Goal: Transaction & Acquisition: Purchase product/service

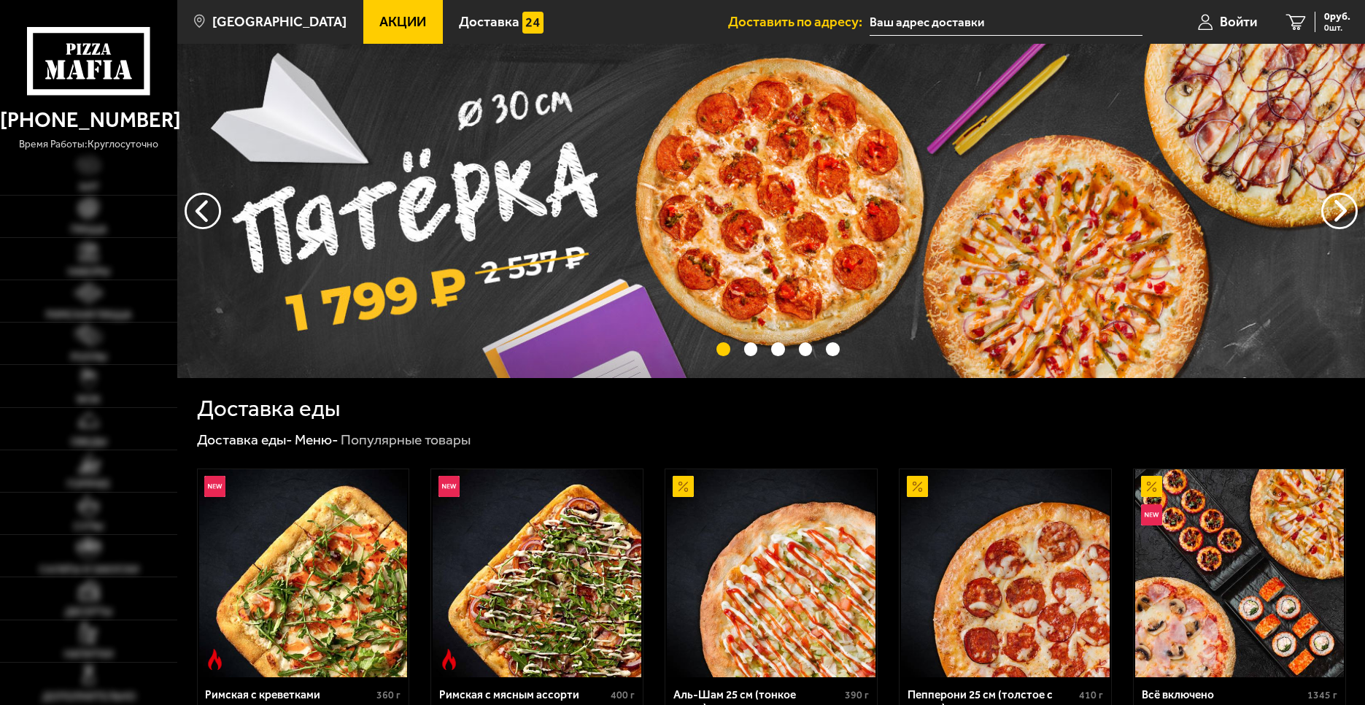
type input "[STREET_ADDRESS]"
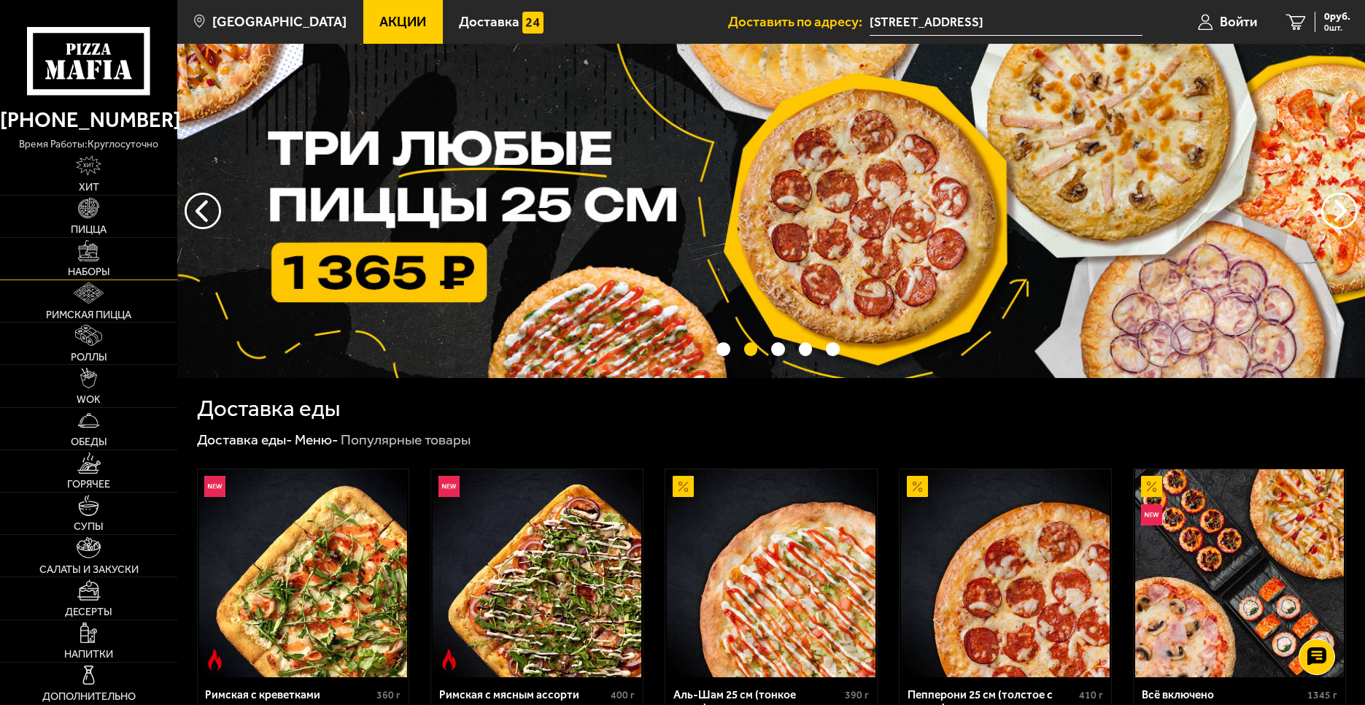
click at [91, 261] on link "Наборы" at bounding box center [88, 259] width 177 height 42
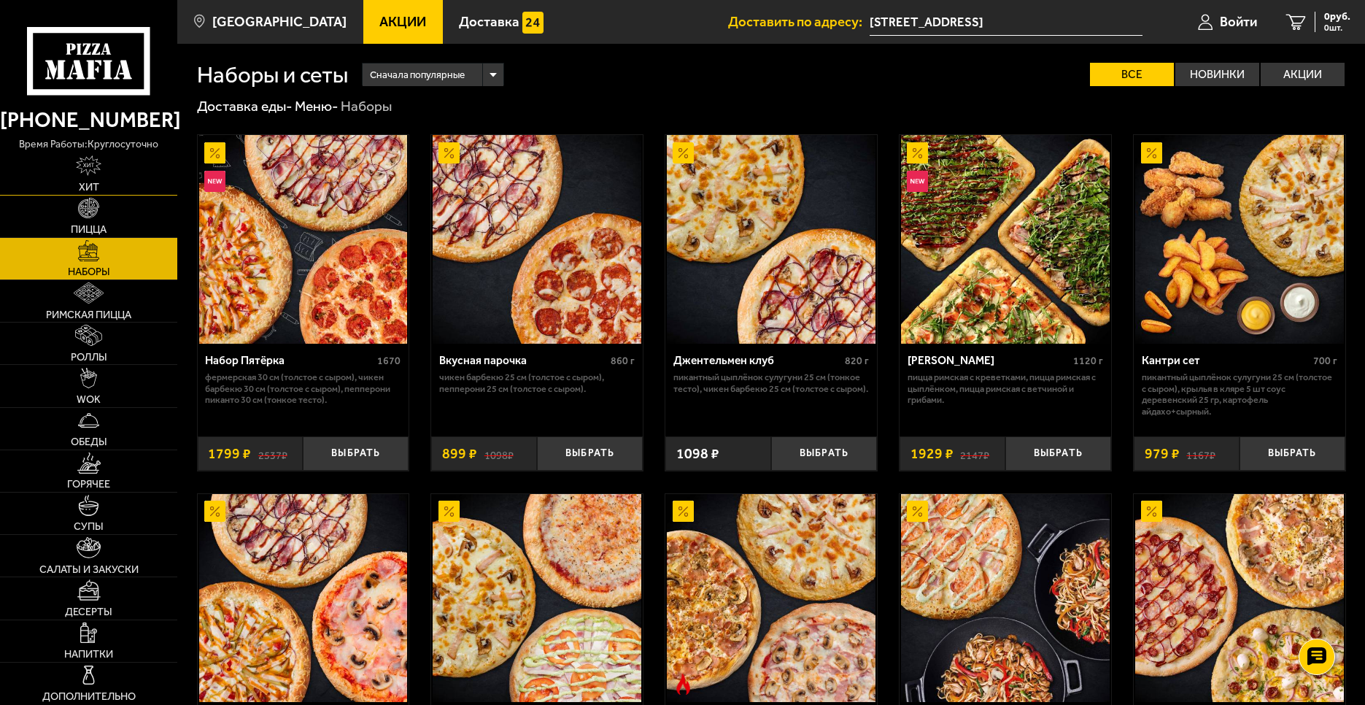
click at [93, 182] on span "Хит" at bounding box center [89, 187] width 20 height 10
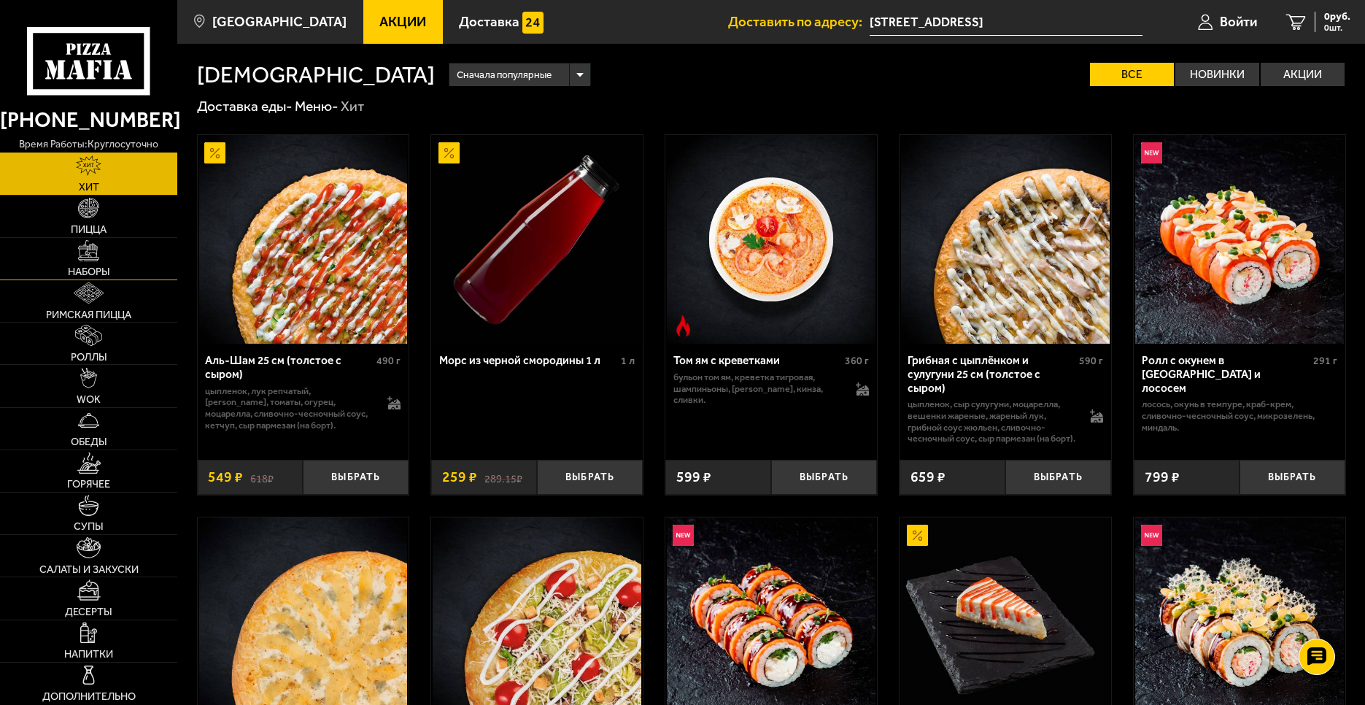
click at [79, 268] on span "Наборы" at bounding box center [89, 271] width 42 height 10
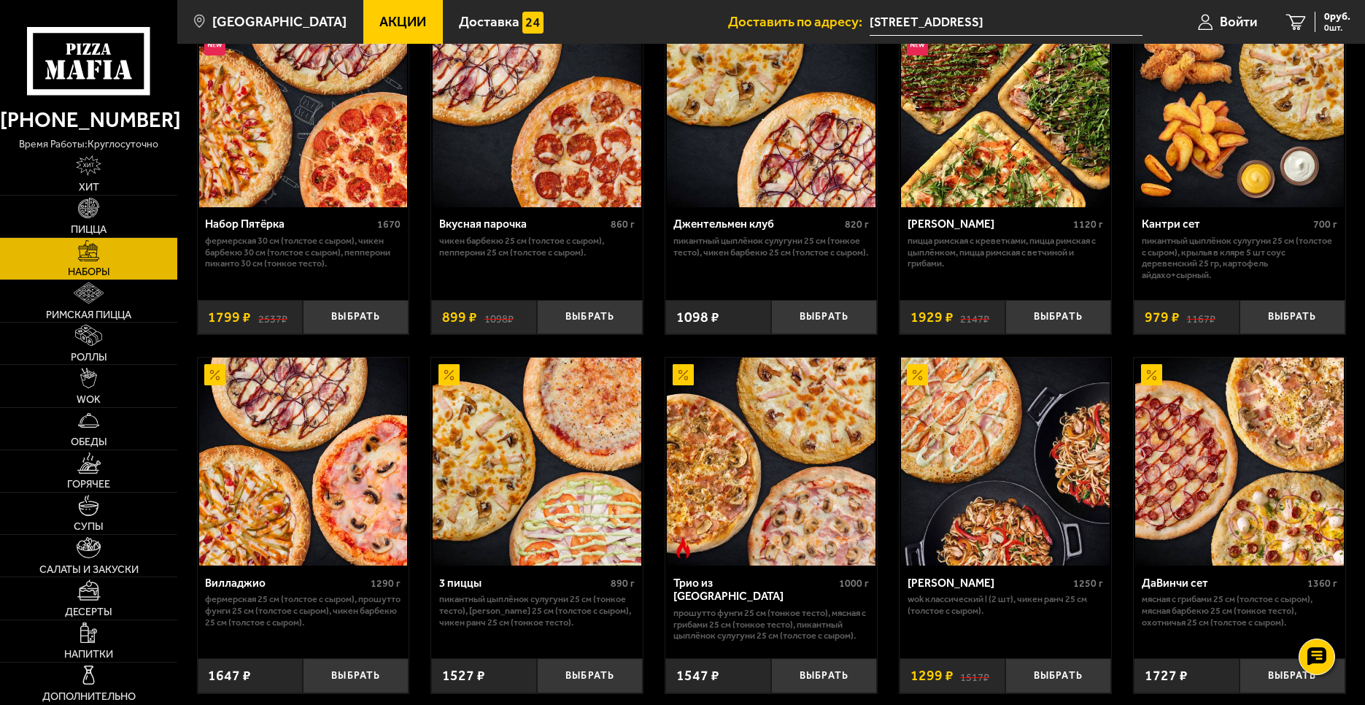
scroll to position [73, 0]
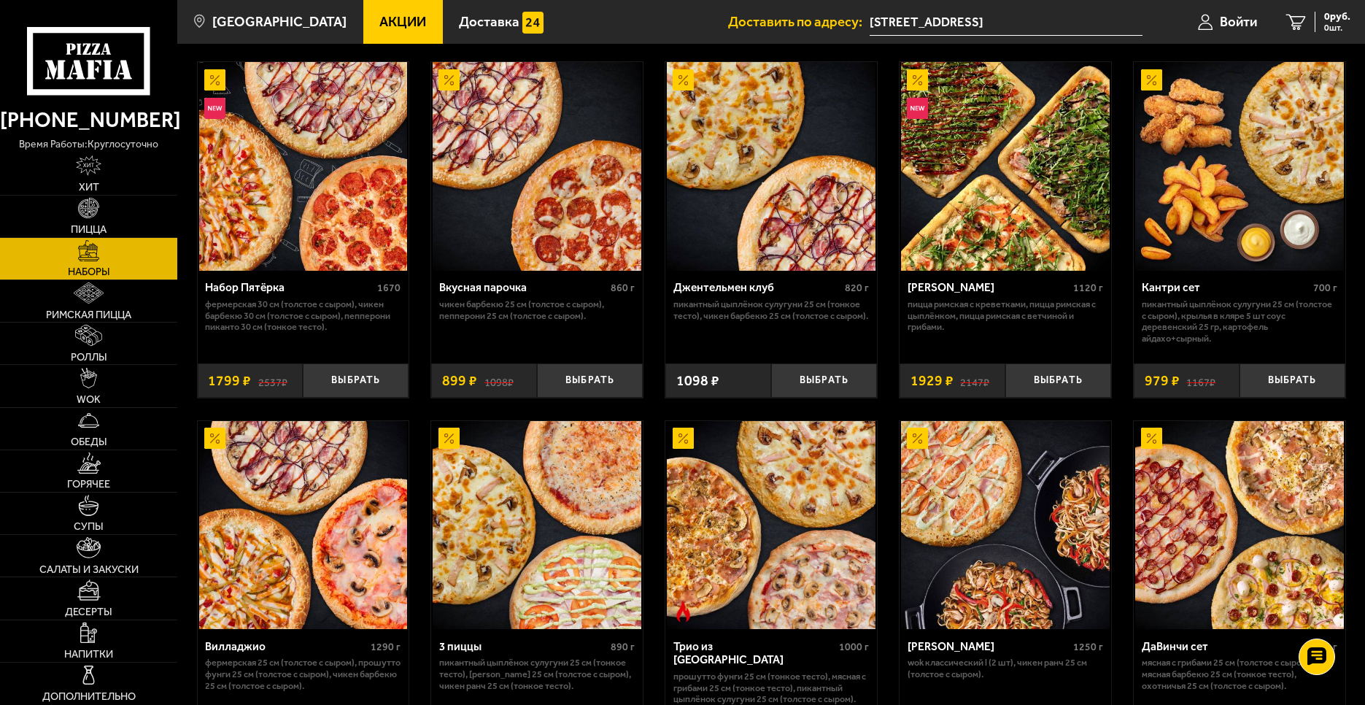
click at [379, 26] on span "Акции" at bounding box center [402, 22] width 47 height 14
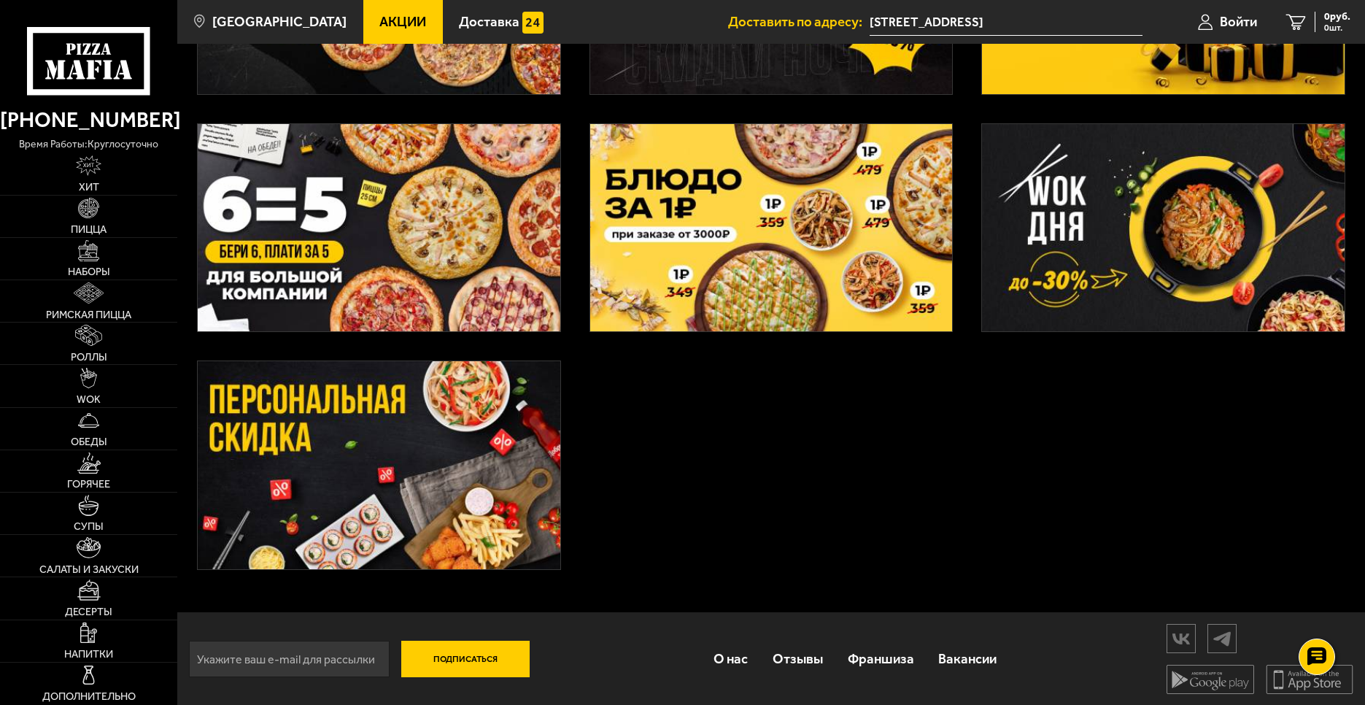
scroll to position [490, 0]
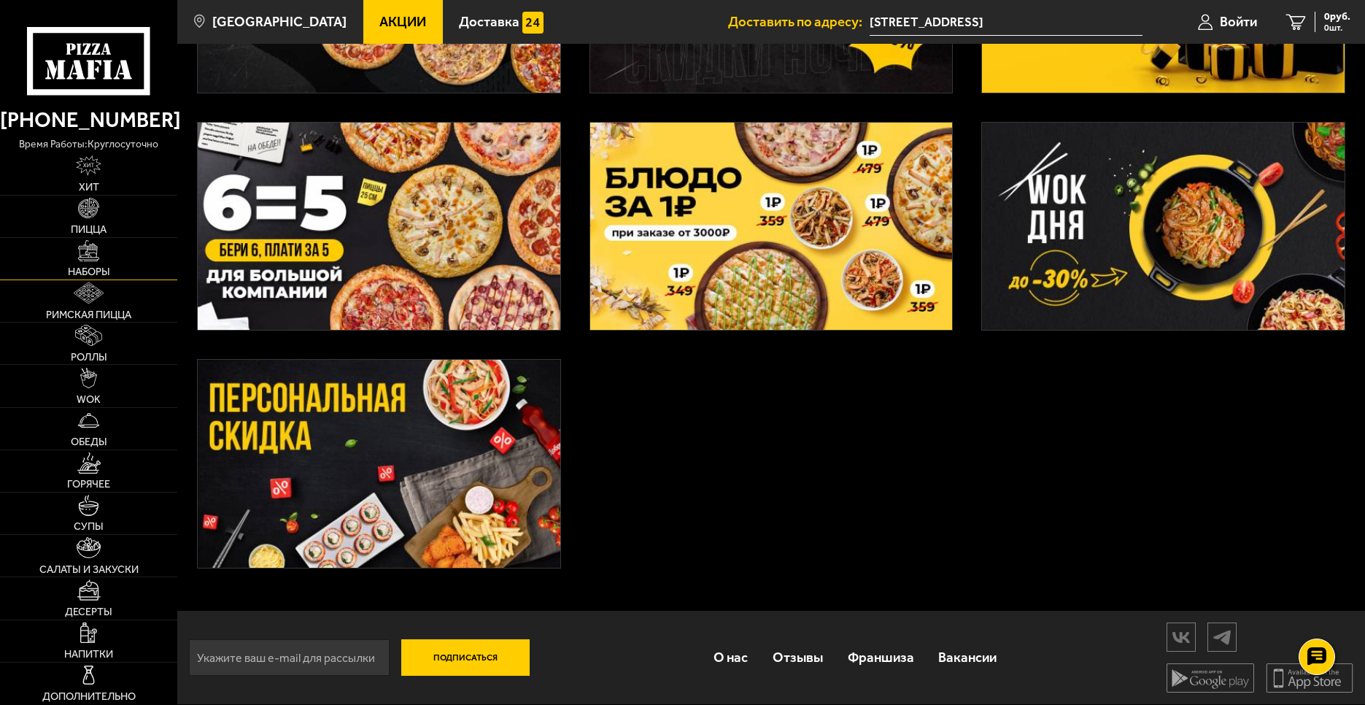
click at [107, 256] on link "Наборы" at bounding box center [88, 259] width 177 height 42
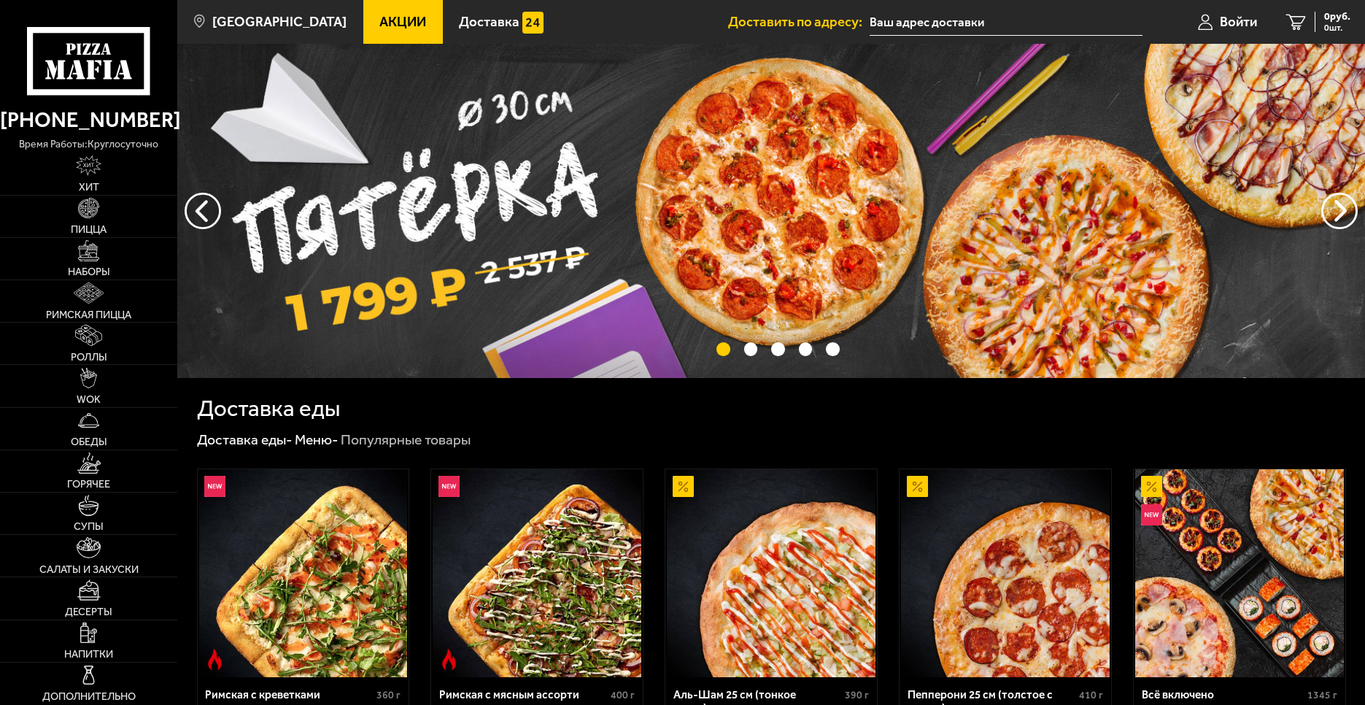
type input "[STREET_ADDRESS]"
click at [71, 68] on icon at bounding box center [88, 61] width 123 height 68
click at [85, 262] on link "Наборы" at bounding box center [88, 259] width 177 height 42
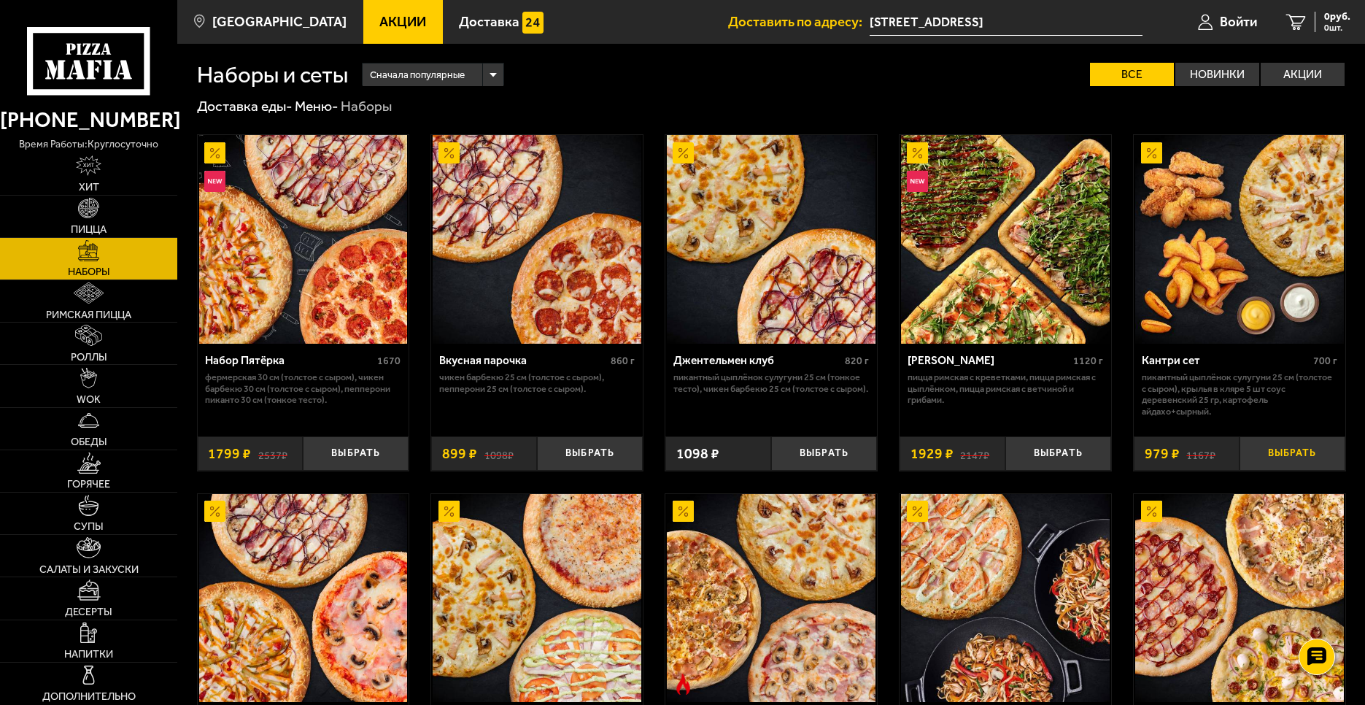
click at [1288, 450] on button "Выбрать" at bounding box center [1292, 453] width 106 height 35
click at [1328, 23] on span "1 шт." at bounding box center [1331, 27] width 38 height 9
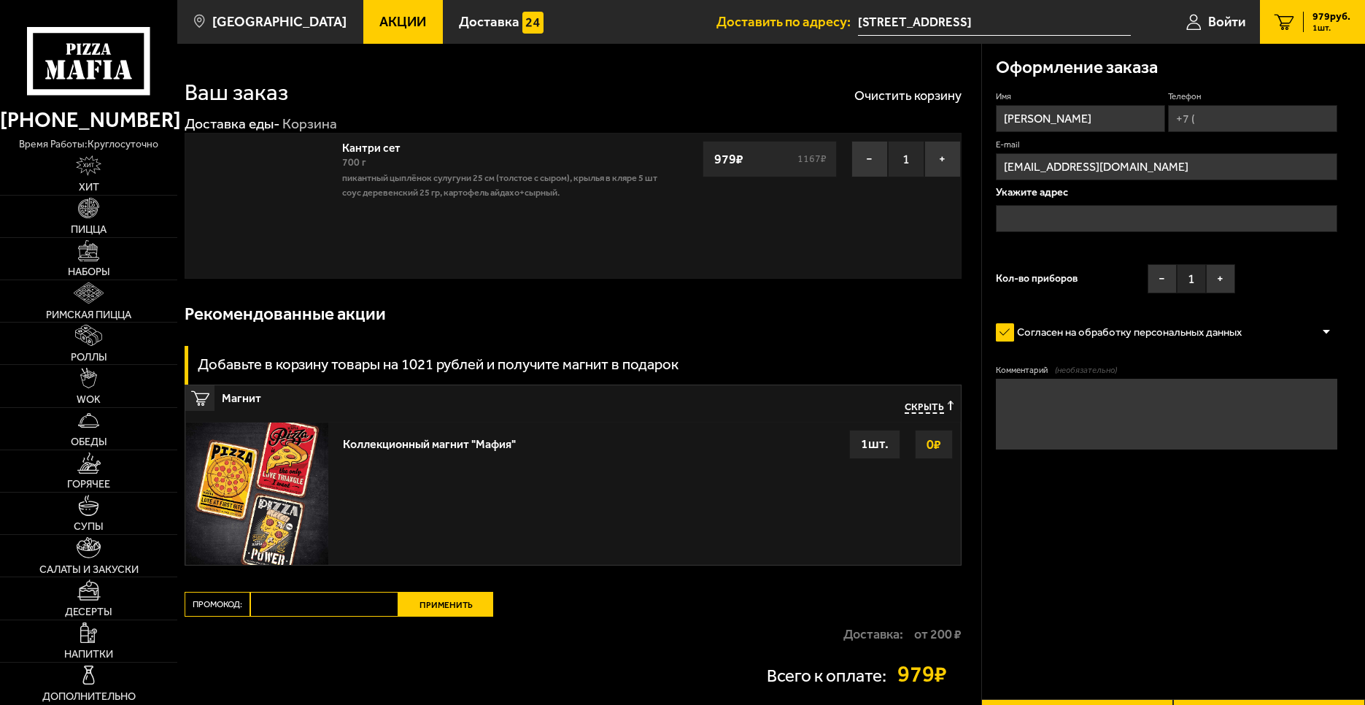
type input "[STREET_ADDRESS]"
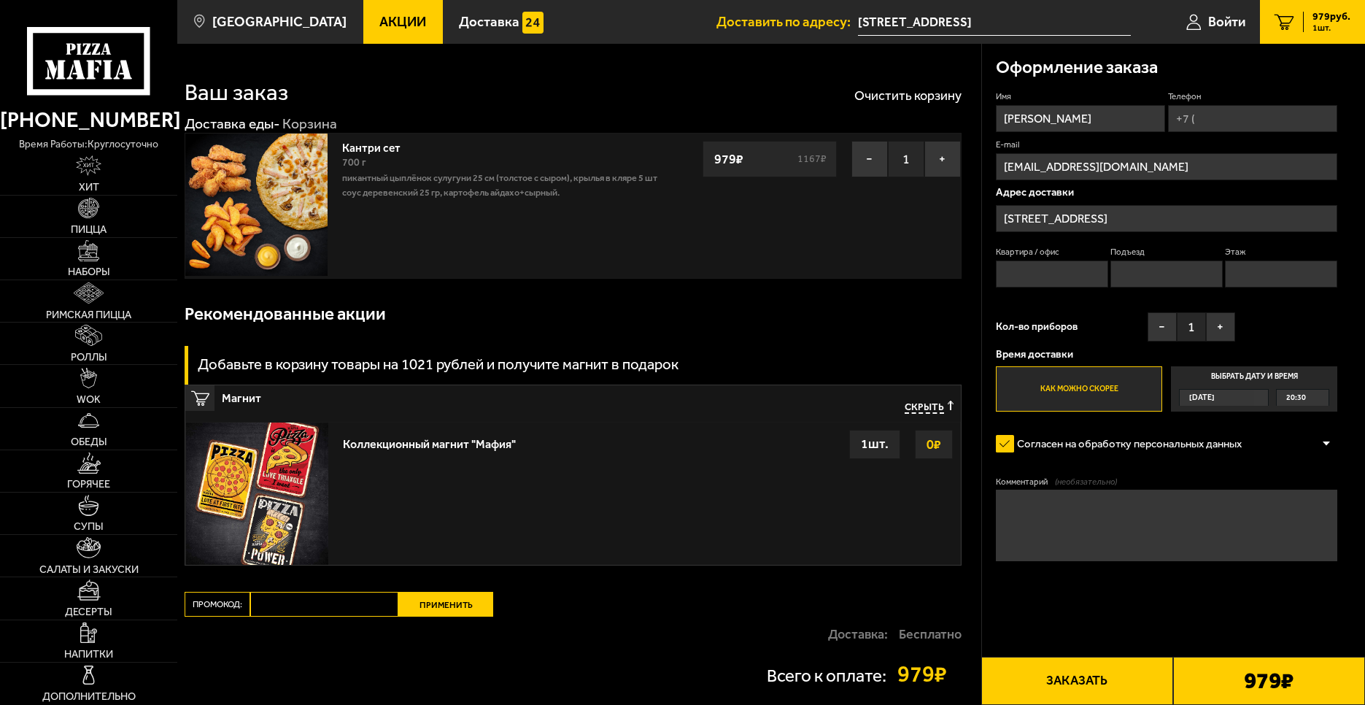
click at [1206, 120] on input "Телефон" at bounding box center [1252, 118] width 169 height 27
type input "+7 (999) 070-21-77"
click at [1063, 281] on input "Квартира / офис" at bounding box center [1052, 273] width 112 height 27
type input "777"
click at [1185, 275] on input "Подъезд" at bounding box center [1166, 273] width 112 height 27
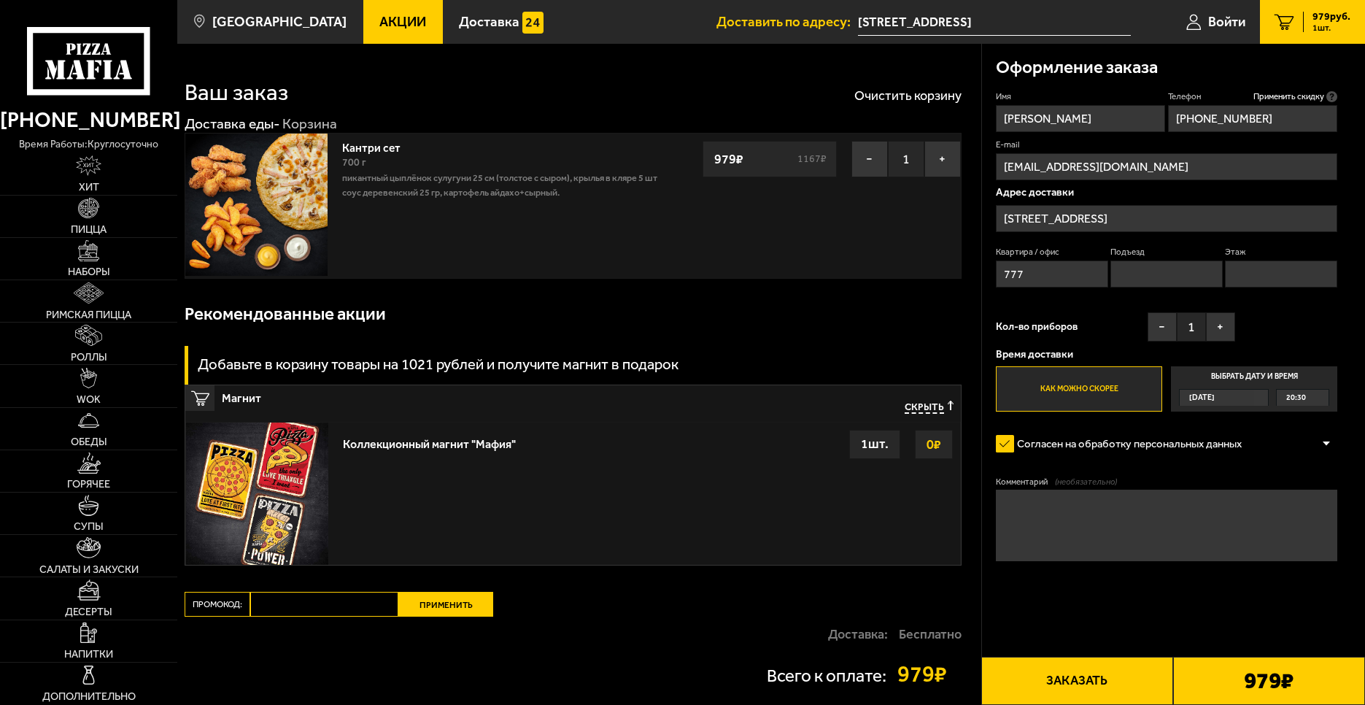
type input "5"
click at [1265, 266] on input "Этаж" at bounding box center [1281, 273] width 112 height 27
type input "12"
click at [1091, 446] on label "Согласен на обработку персональных данных" at bounding box center [1126, 444] width 260 height 28
click at [0, 0] on input "Согласен на обработку персональных данных" at bounding box center [0, 0] width 0 height 0
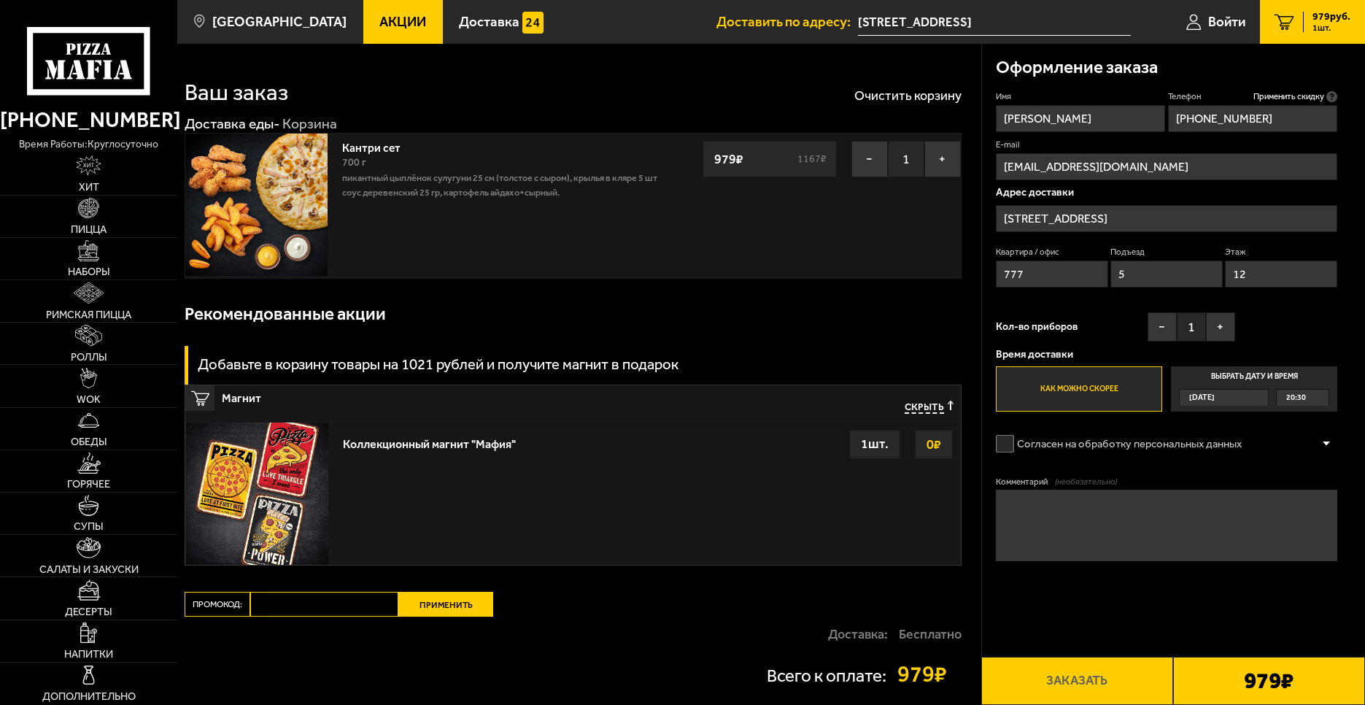
click at [1087, 446] on label "Согласен на обработку персональных данных" at bounding box center [1126, 444] width 260 height 28
click at [0, 0] on input "Согласен на обработку персональных данных" at bounding box center [0, 0] width 0 height 0
click at [921, 403] on span "Скрыть" at bounding box center [924, 406] width 39 height 13
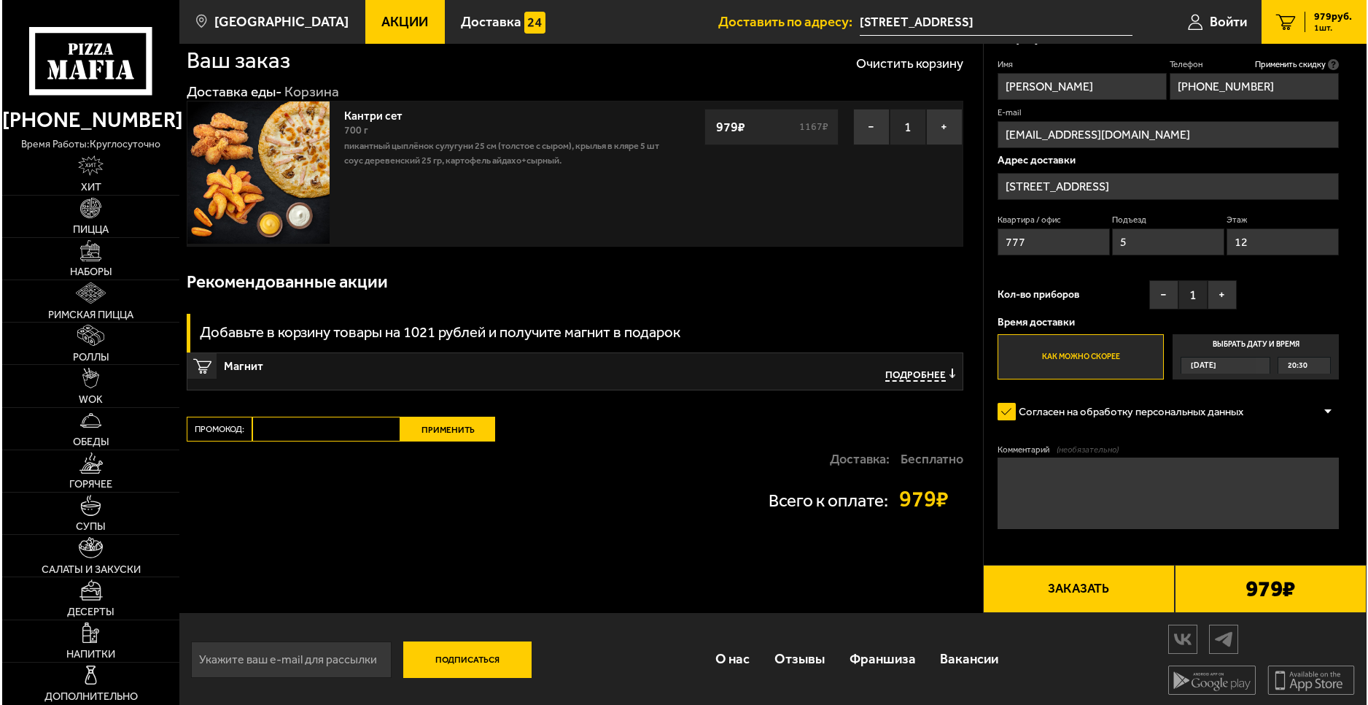
scroll to position [34, 0]
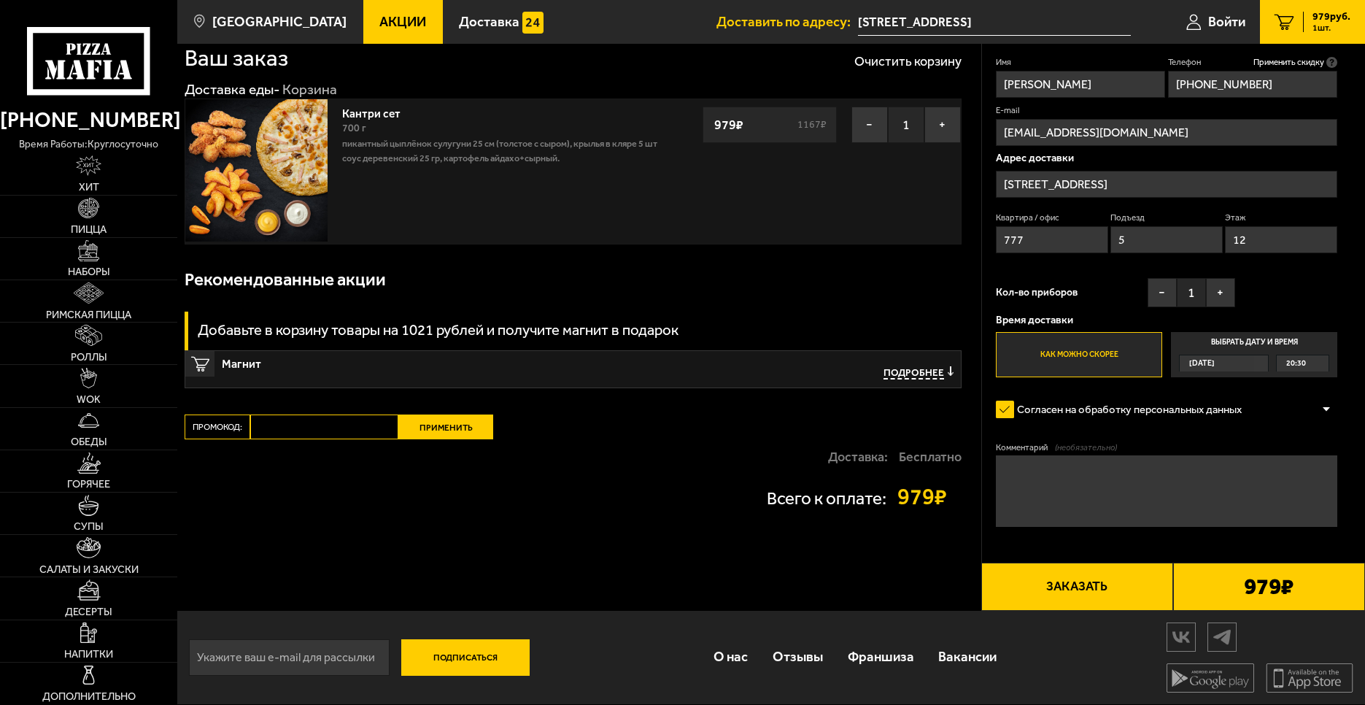
click at [1096, 589] on button "Заказать" at bounding box center [1077, 586] width 192 height 48
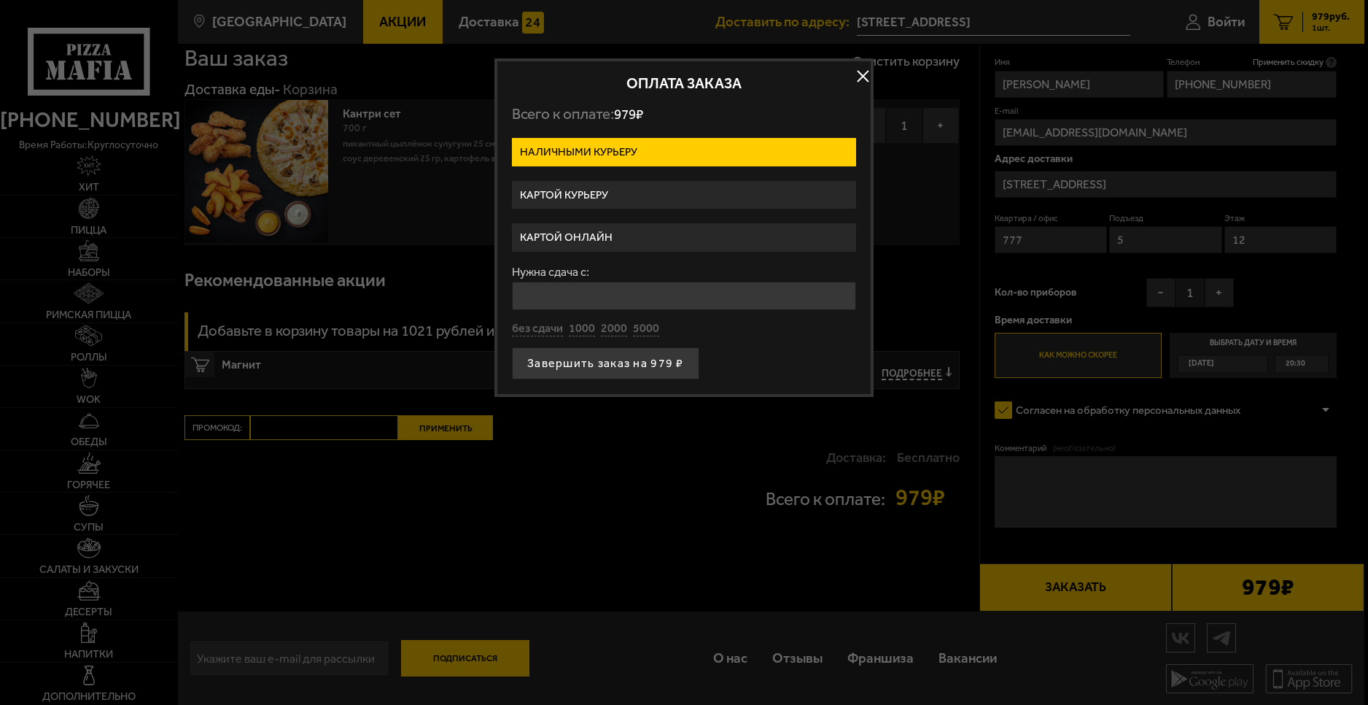
click at [629, 236] on label "Картой онлайн" at bounding box center [684, 237] width 344 height 28
click at [0, 0] on input "Картой онлайн" at bounding box center [0, 0] width 0 height 0
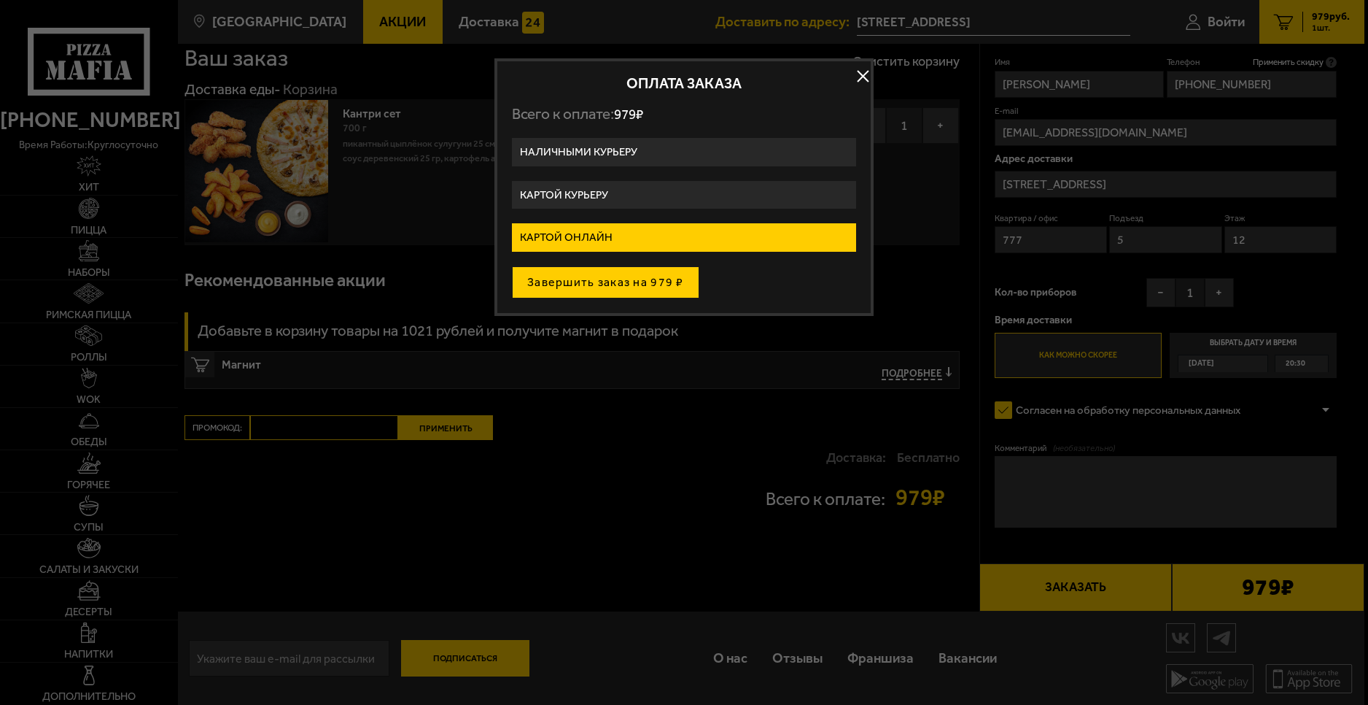
click at [656, 287] on button "Завершить заказ на 979 ₽" at bounding box center [605, 282] width 187 height 32
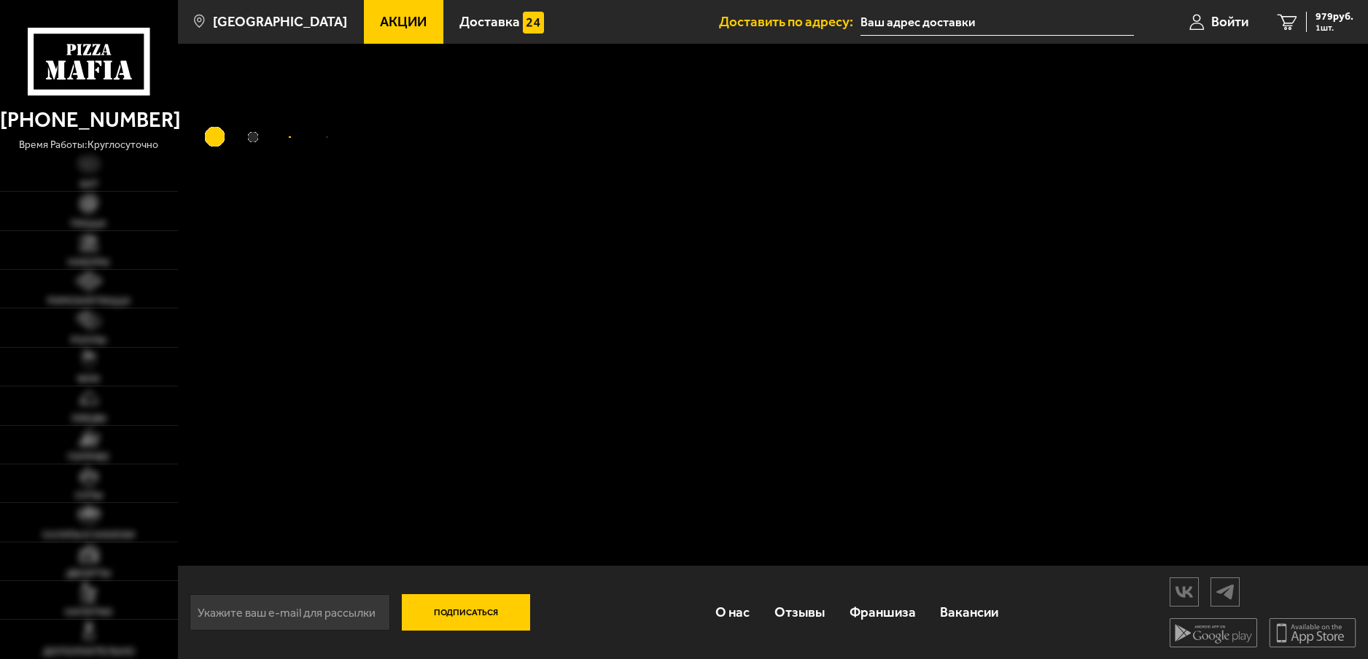
type input "[STREET_ADDRESS]"
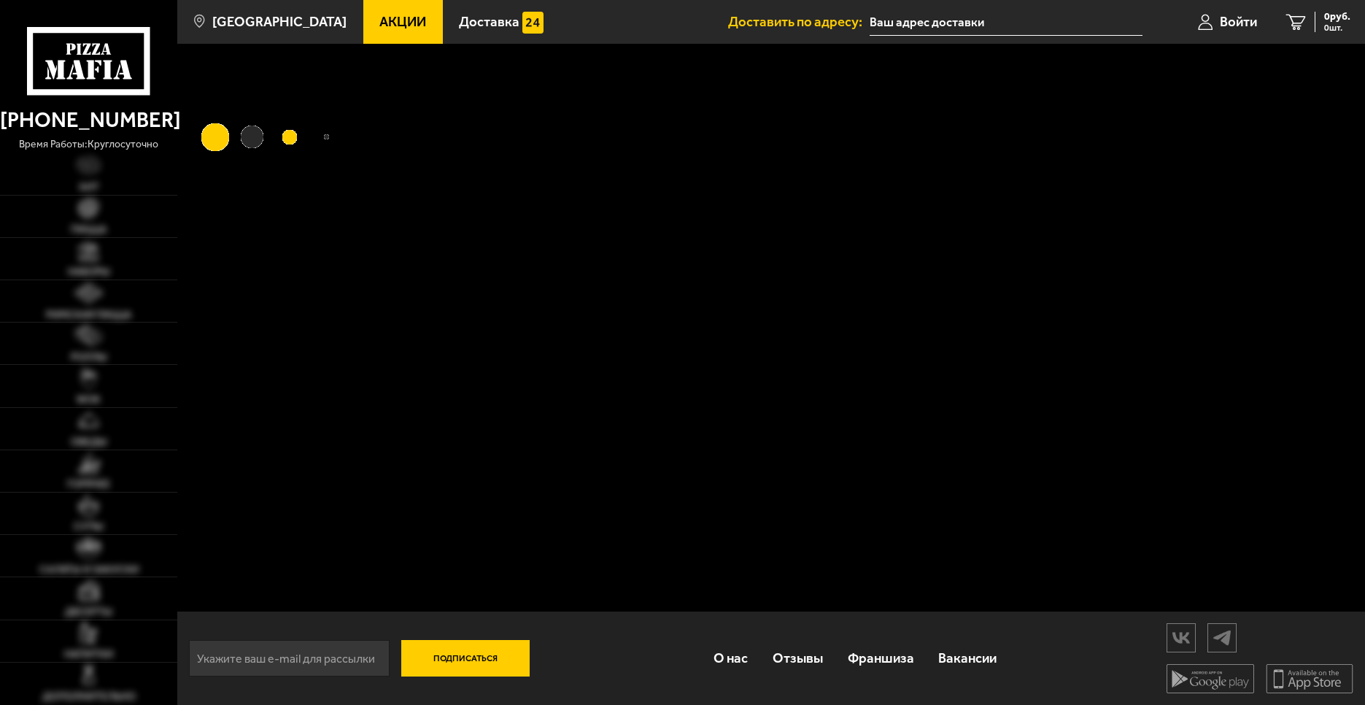
type input "[STREET_ADDRESS]"
